Goal: Task Accomplishment & Management: Use online tool/utility

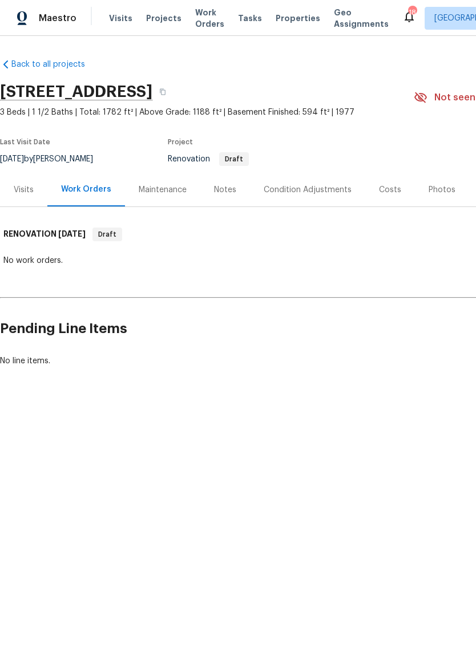
click at [220, 190] on div "Notes" at bounding box center [225, 189] width 22 height 11
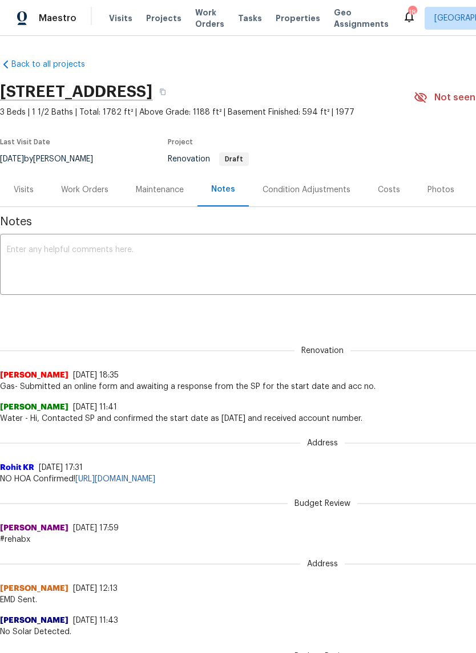
click at [91, 192] on div "Work Orders" at bounding box center [84, 189] width 47 height 11
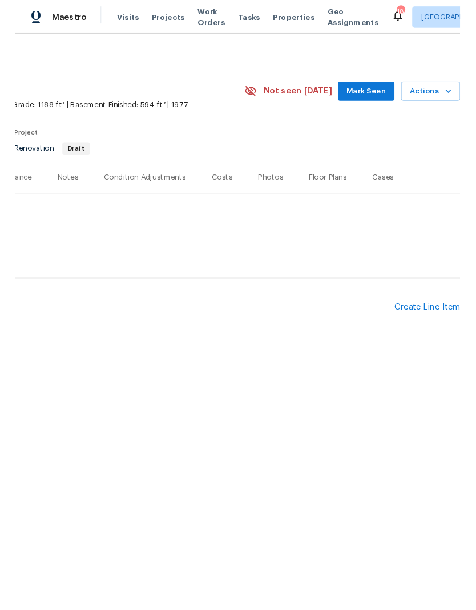
scroll to position [0, 169]
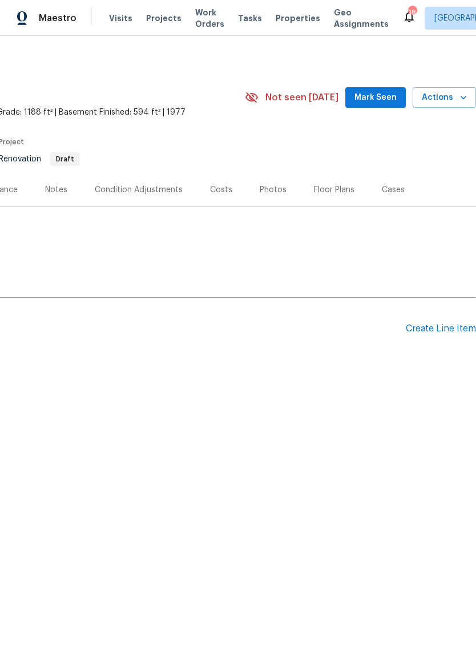
click at [419, 333] on div "Create Line Item" at bounding box center [440, 328] width 70 height 11
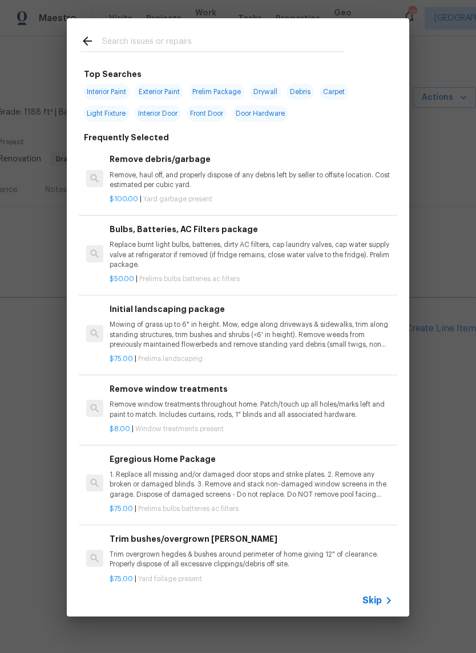
click at [212, 35] on input "text" at bounding box center [223, 42] width 242 height 17
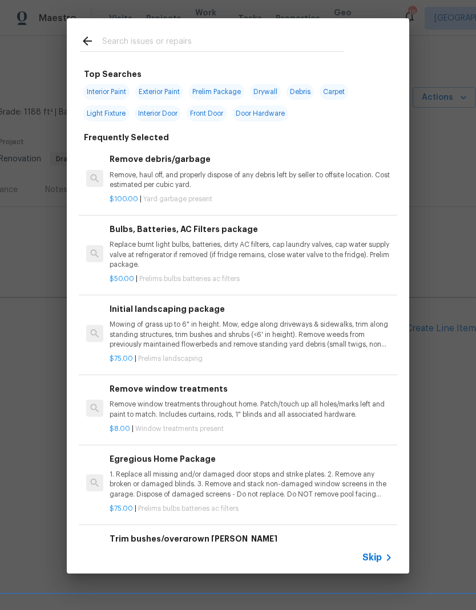
click at [37, 231] on div "Top Searches Interior Paint Exterior Paint Prelim Package Drywall Debris Carpet…" at bounding box center [238, 296] width 476 height 592
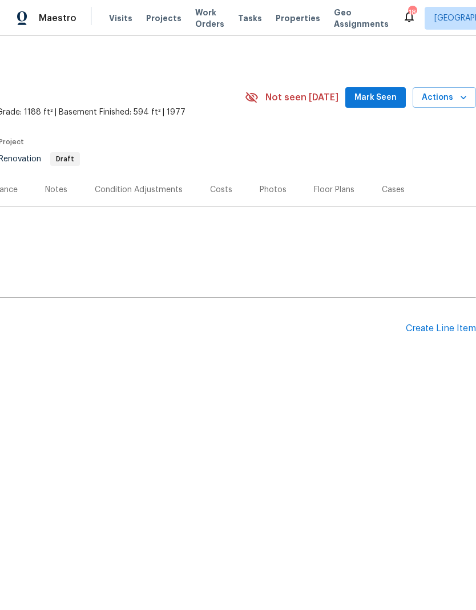
click at [416, 332] on div "Create Line Item" at bounding box center [440, 328] width 70 height 11
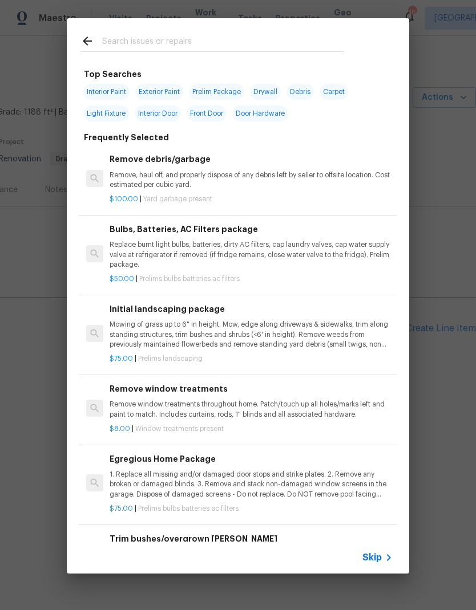
click at [245, 35] on input "text" at bounding box center [223, 42] width 242 height 17
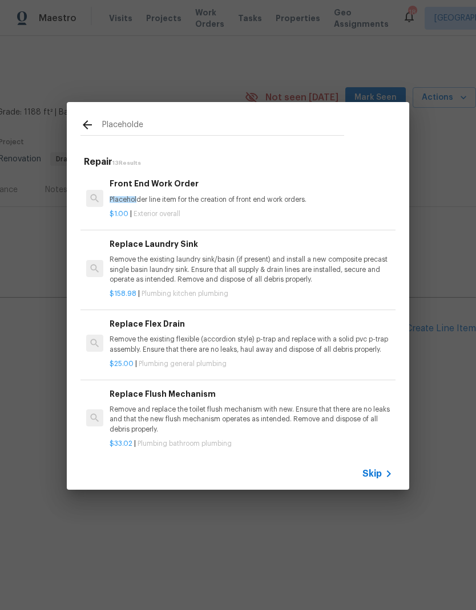
type input "Placeholder"
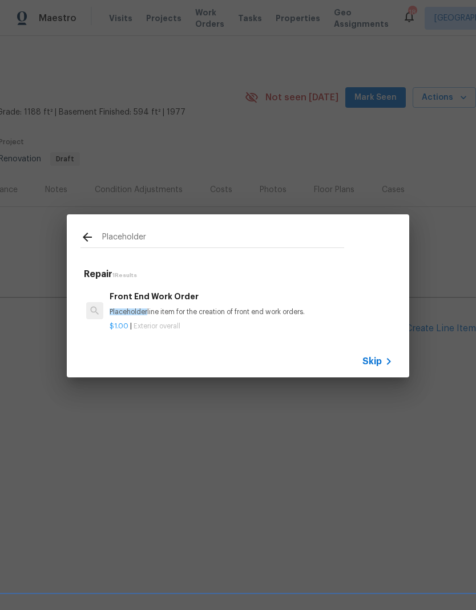
click at [172, 303] on div "Front End Work Order Placeholder line item for the creation of front end work o…" at bounding box center [250, 303] width 283 height 27
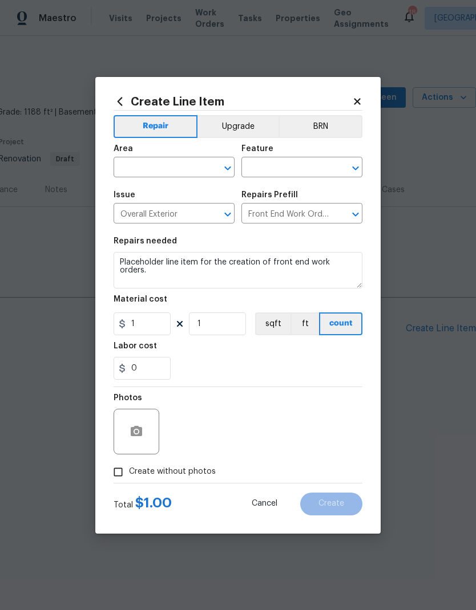
click at [169, 169] on input "text" at bounding box center [157, 169] width 89 height 18
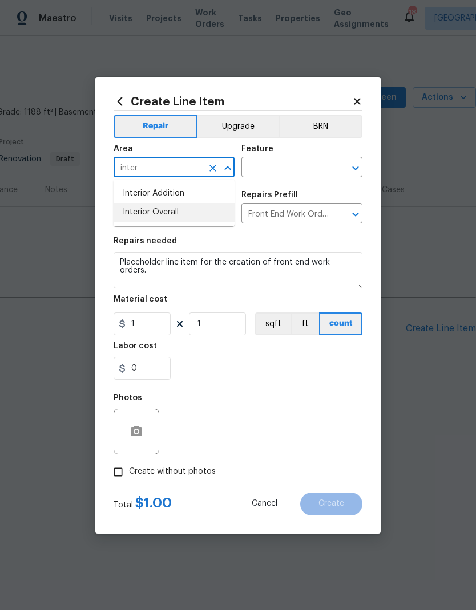
click at [170, 218] on li "Interior Overall" at bounding box center [173, 212] width 121 height 19
type input "Interior Overall"
click at [291, 166] on input "text" at bounding box center [285, 169] width 89 height 18
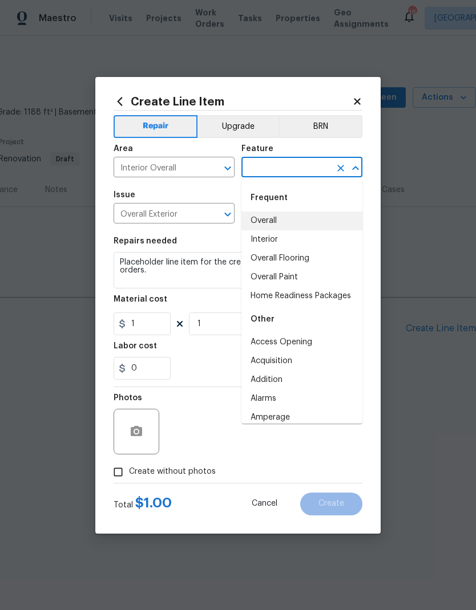
click at [269, 220] on li "Overall" at bounding box center [301, 221] width 121 height 19
type input "Overall"
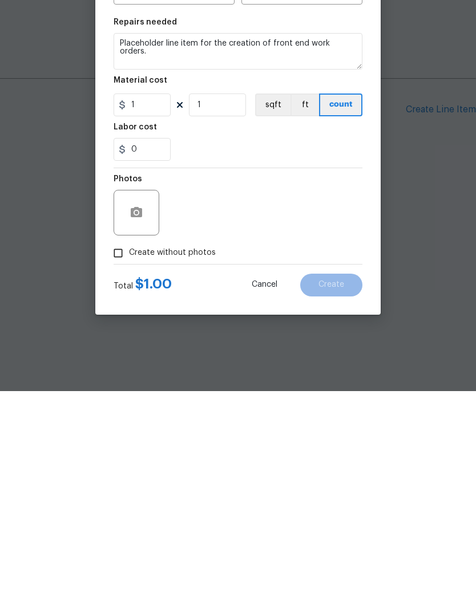
click at [114, 461] on input "Create without photos" at bounding box center [118, 472] width 22 height 22
checkbox input "true"
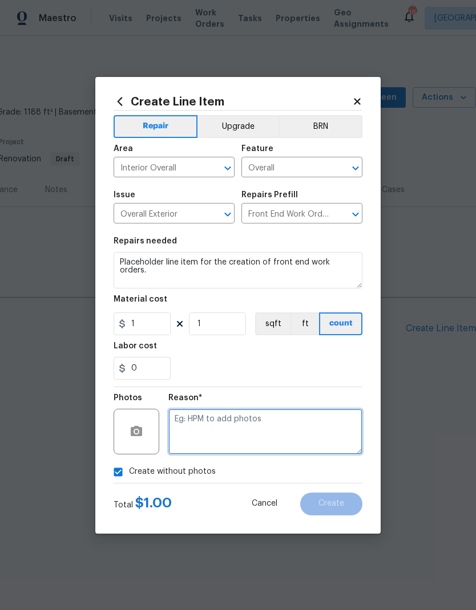
click at [241, 425] on textarea at bounding box center [265, 432] width 194 height 46
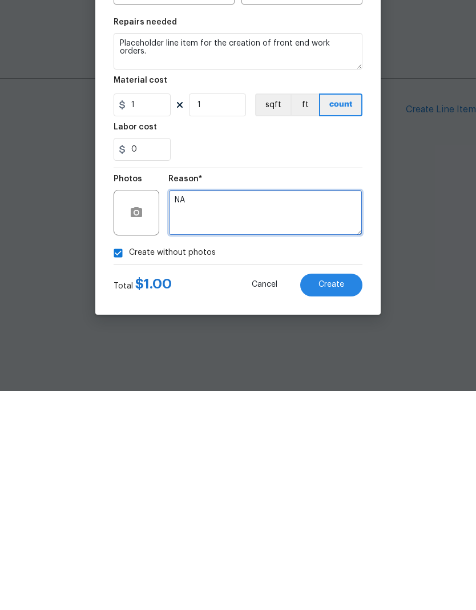
type textarea "NA"
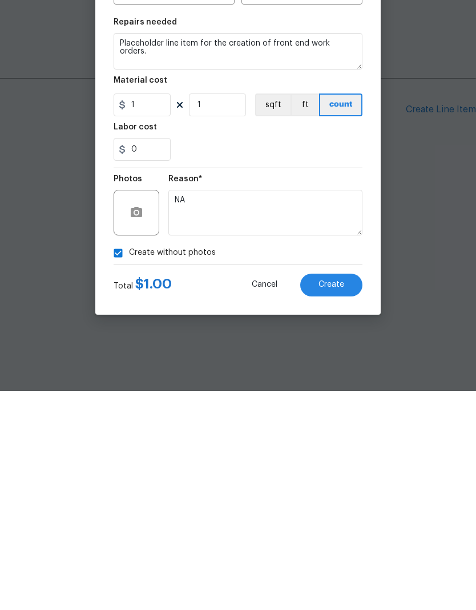
click at [320, 493] on button "Create" at bounding box center [331, 504] width 62 height 23
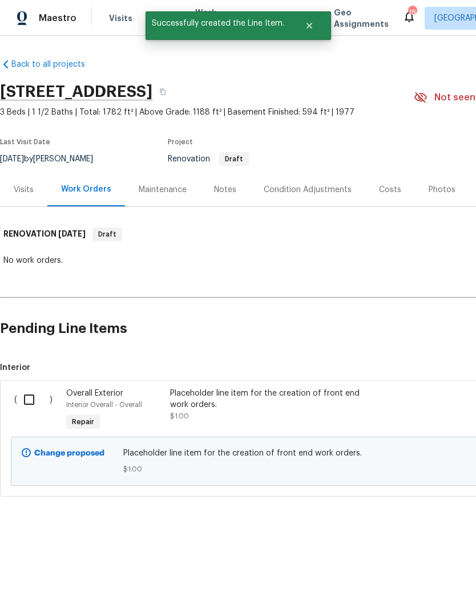
scroll to position [0, 0]
click at [31, 398] on input "checkbox" at bounding box center [33, 400] width 33 height 24
checkbox input "true"
click at [404, 574] on button "Create Work Order" at bounding box center [410, 581] width 94 height 21
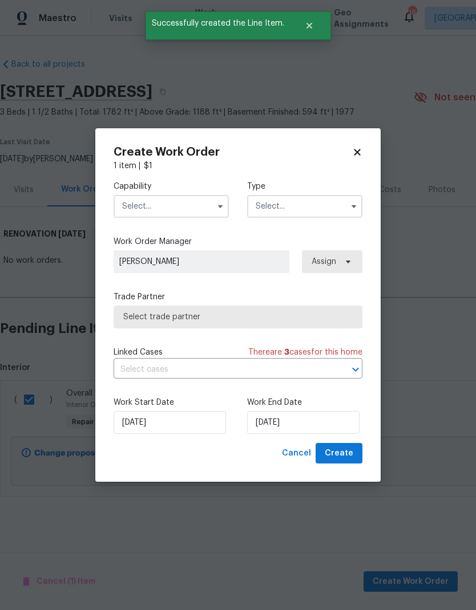
click at [189, 201] on input "text" at bounding box center [170, 206] width 115 height 23
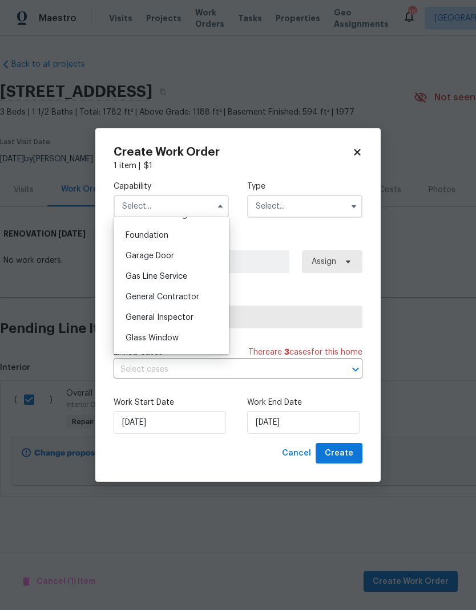
scroll to position [478, 0]
click at [182, 300] on span "General Contractor" at bounding box center [162, 298] width 74 height 8
type input "General Contractor"
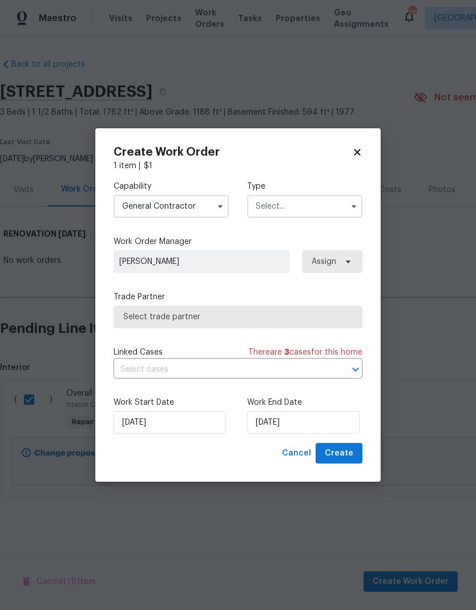
click at [314, 204] on input "text" at bounding box center [304, 206] width 115 height 23
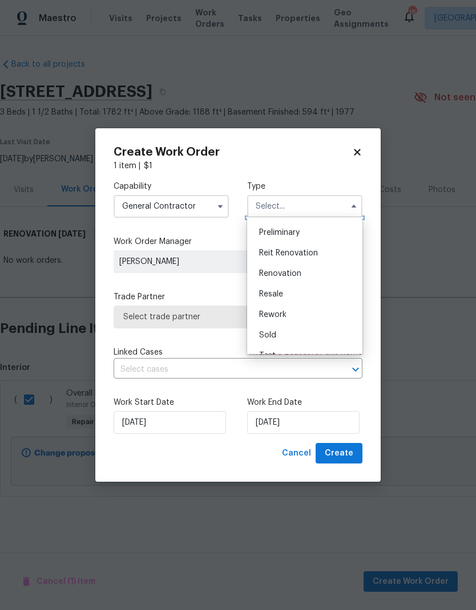
scroll to position [245, 0]
click at [295, 274] on span "Renovation" at bounding box center [280, 273] width 42 height 8
type input "Renovation"
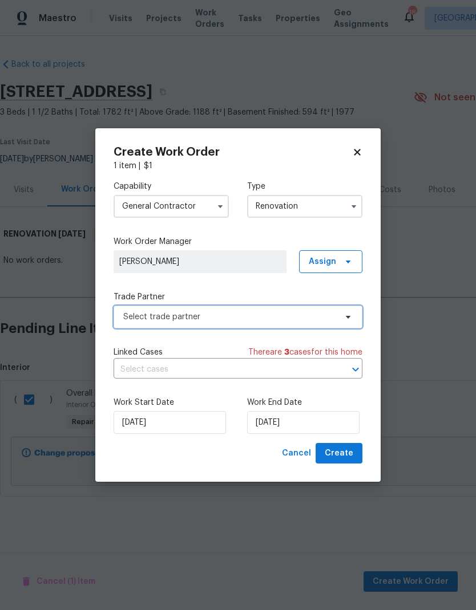
click at [301, 315] on span "Select trade partner" at bounding box center [229, 316] width 213 height 11
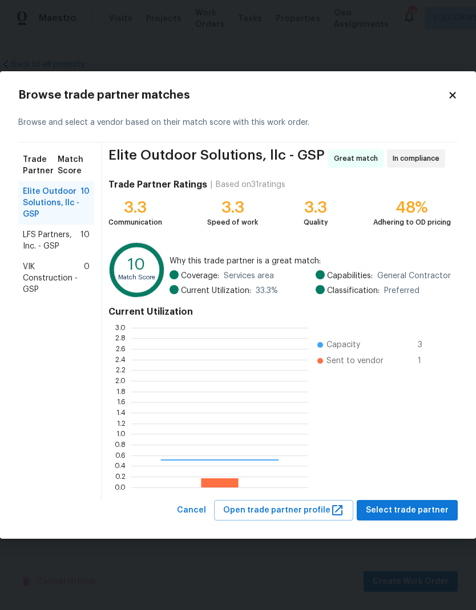
scroll to position [160, 177]
click at [60, 240] on span "LFS Partners, Inc. - GSP" at bounding box center [52, 240] width 58 height 23
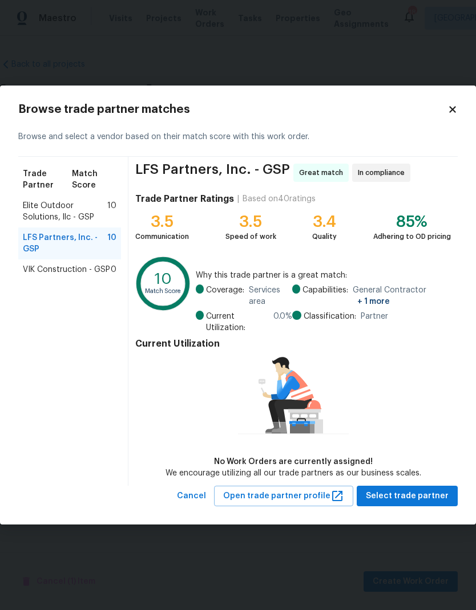
click at [72, 265] on span "VIK Construction - GSP" at bounding box center [66, 269] width 87 height 11
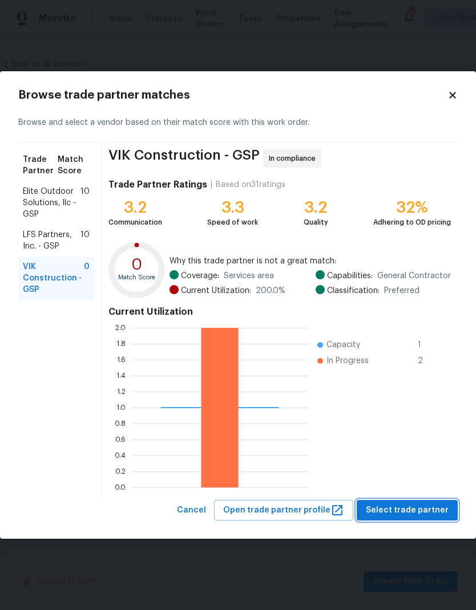
click at [427, 502] on button "Select trade partner" at bounding box center [406, 510] width 101 height 21
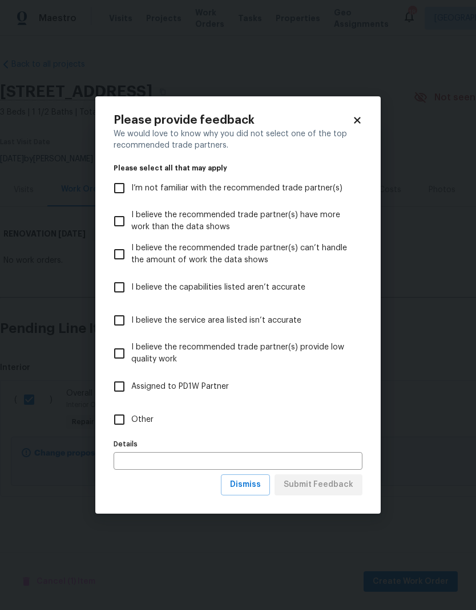
click at [116, 415] on input "Other" at bounding box center [119, 420] width 24 height 24
checkbox input "true"
click at [327, 489] on span "Submit Feedback" at bounding box center [318, 485] width 70 height 14
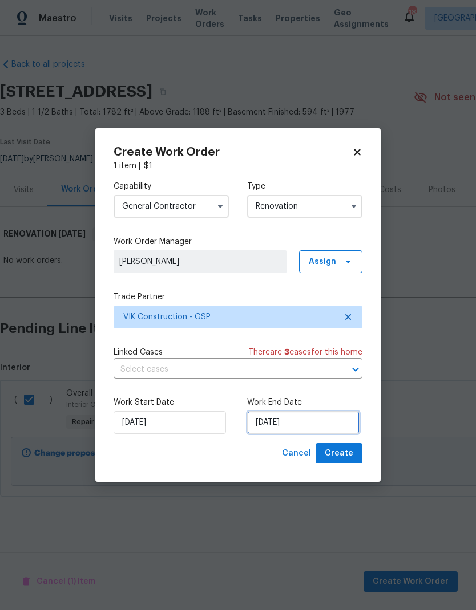
click at [294, 425] on input "[DATE]" at bounding box center [303, 422] width 112 height 23
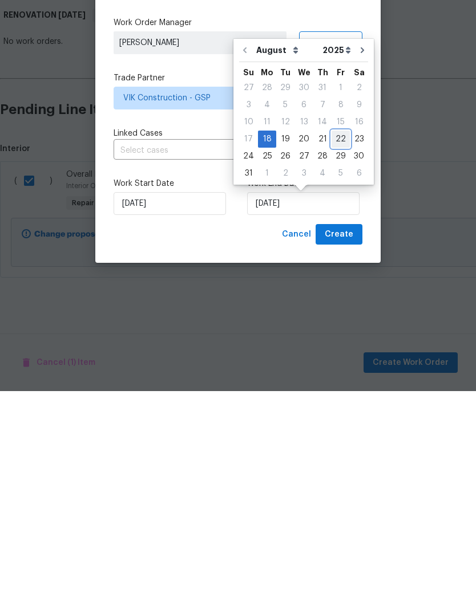
click at [332, 350] on div "22" at bounding box center [340, 358] width 18 height 16
type input "[DATE]"
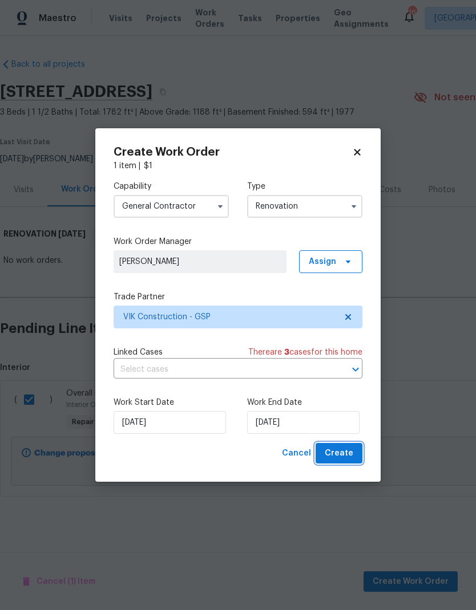
click at [343, 454] on span "Create" at bounding box center [338, 453] width 29 height 14
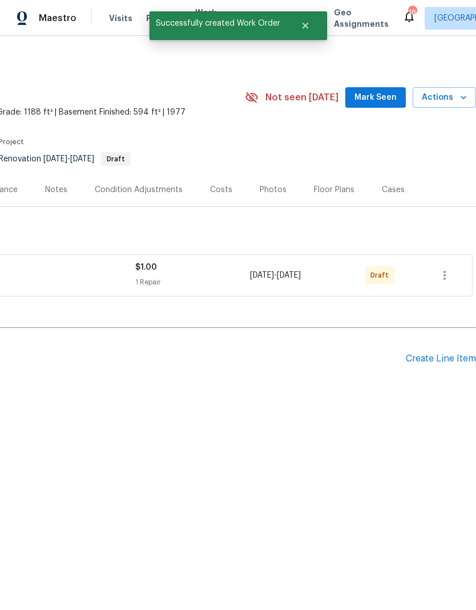
scroll to position [0, 169]
click at [440, 274] on icon "button" at bounding box center [444, 276] width 14 height 14
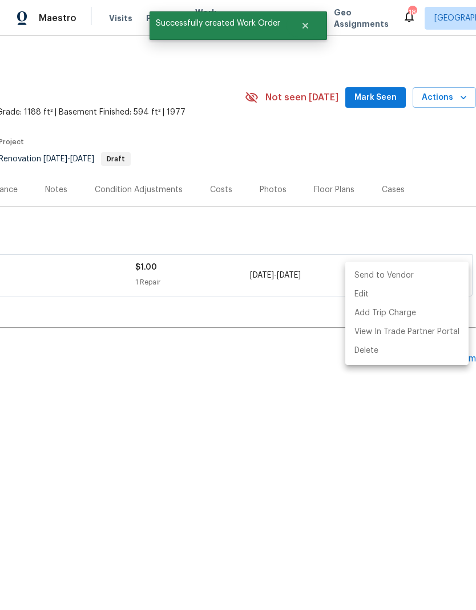
click at [400, 275] on li "Send to Vendor" at bounding box center [406, 275] width 123 height 19
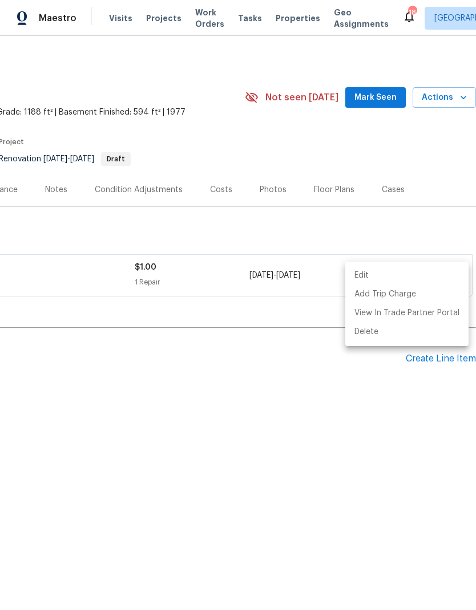
click at [313, 233] on div at bounding box center [238, 305] width 476 height 610
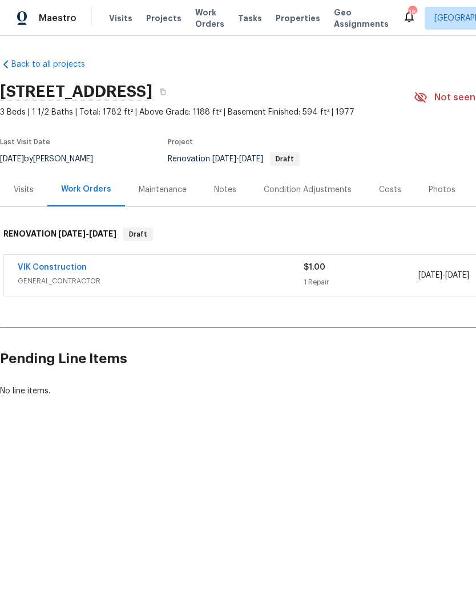
scroll to position [0, 0]
